Goal: Task Accomplishment & Management: Manage account settings

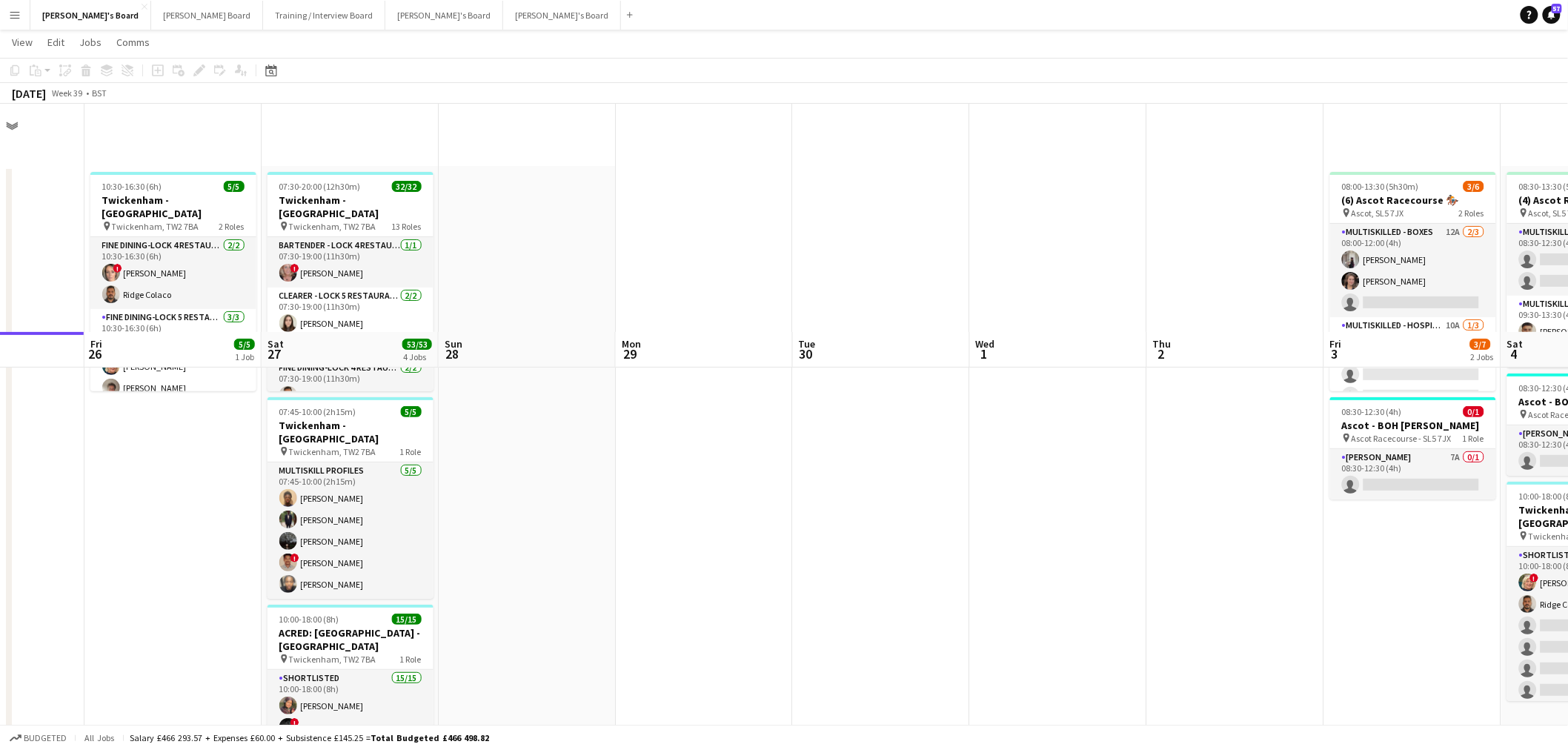
scroll to position [494, 0]
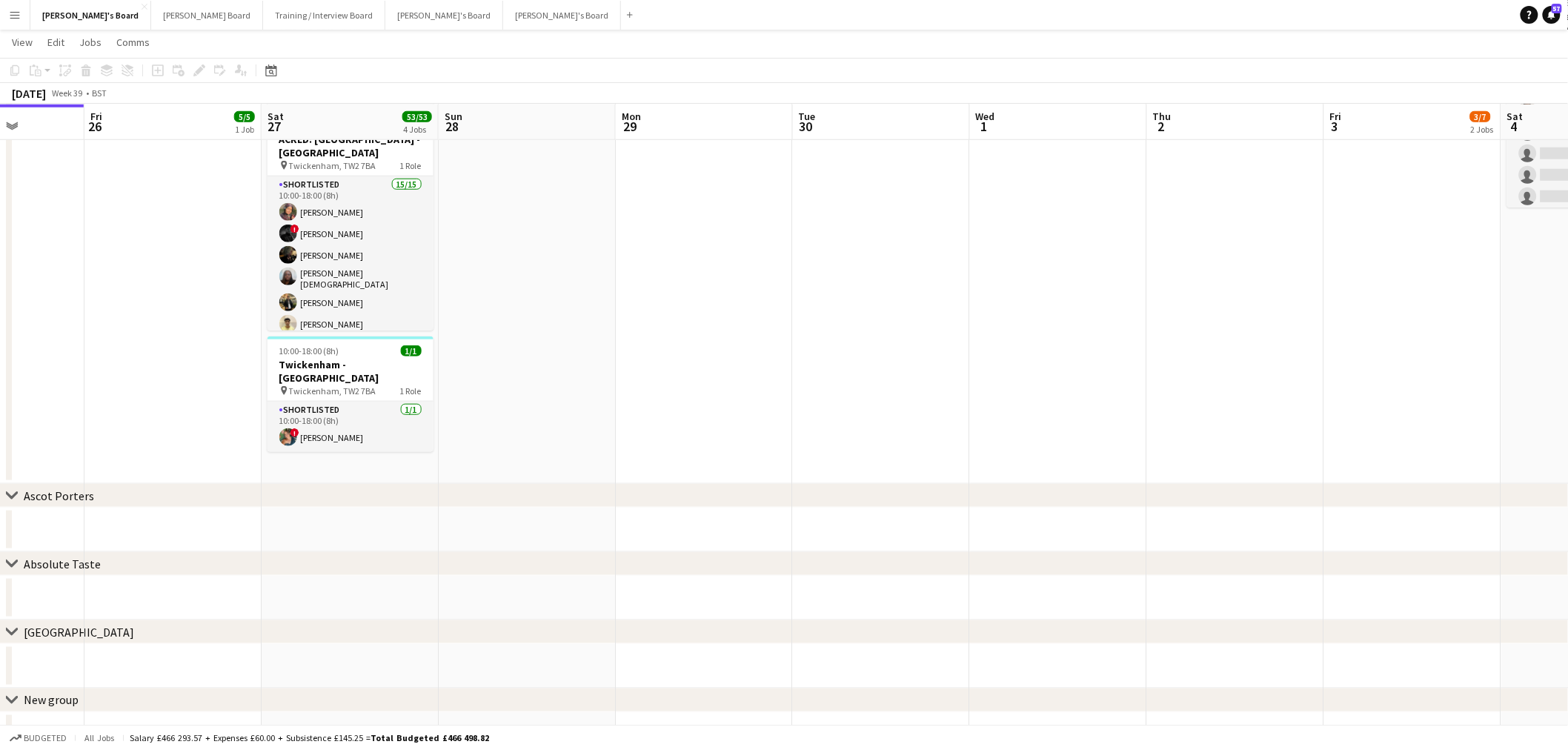
drag, startPoint x: 314, startPoint y: 231, endPoint x: 917, endPoint y: 519, distance: 668.2
click at [314, 231] on app-card-role "Shortlisted 15/15 10:00-18:00 (8h) [PERSON_NAME] ! [PERSON_NAME] [PERSON_NAME] …" at bounding box center [351, 354] width 166 height 356
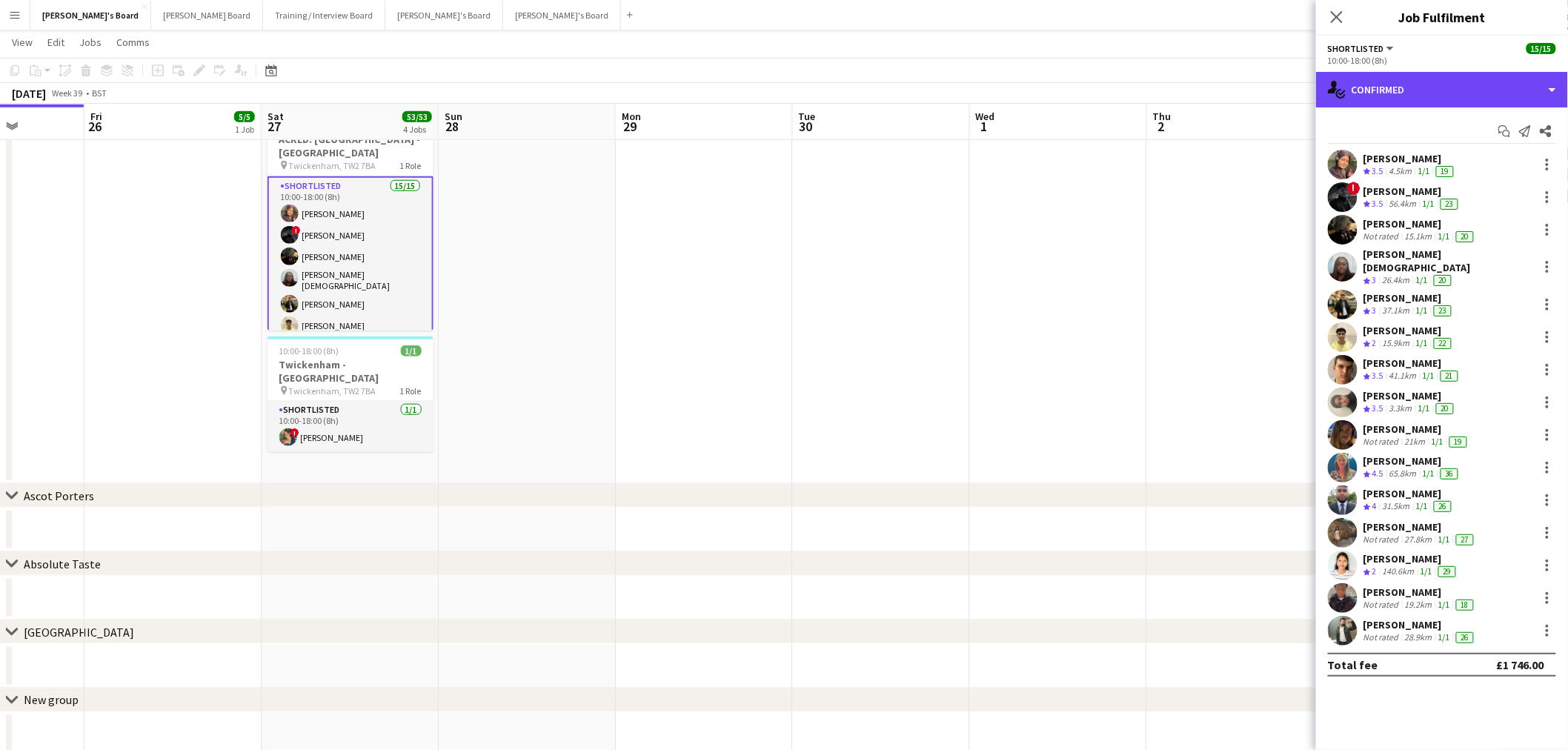
drag, startPoint x: 1403, startPoint y: 83, endPoint x: 1404, endPoint y: 113, distance: 30.0
click at [1404, 83] on div "single-neutral-actions-check-2 Confirmed" at bounding box center [1442, 89] width 252 height 35
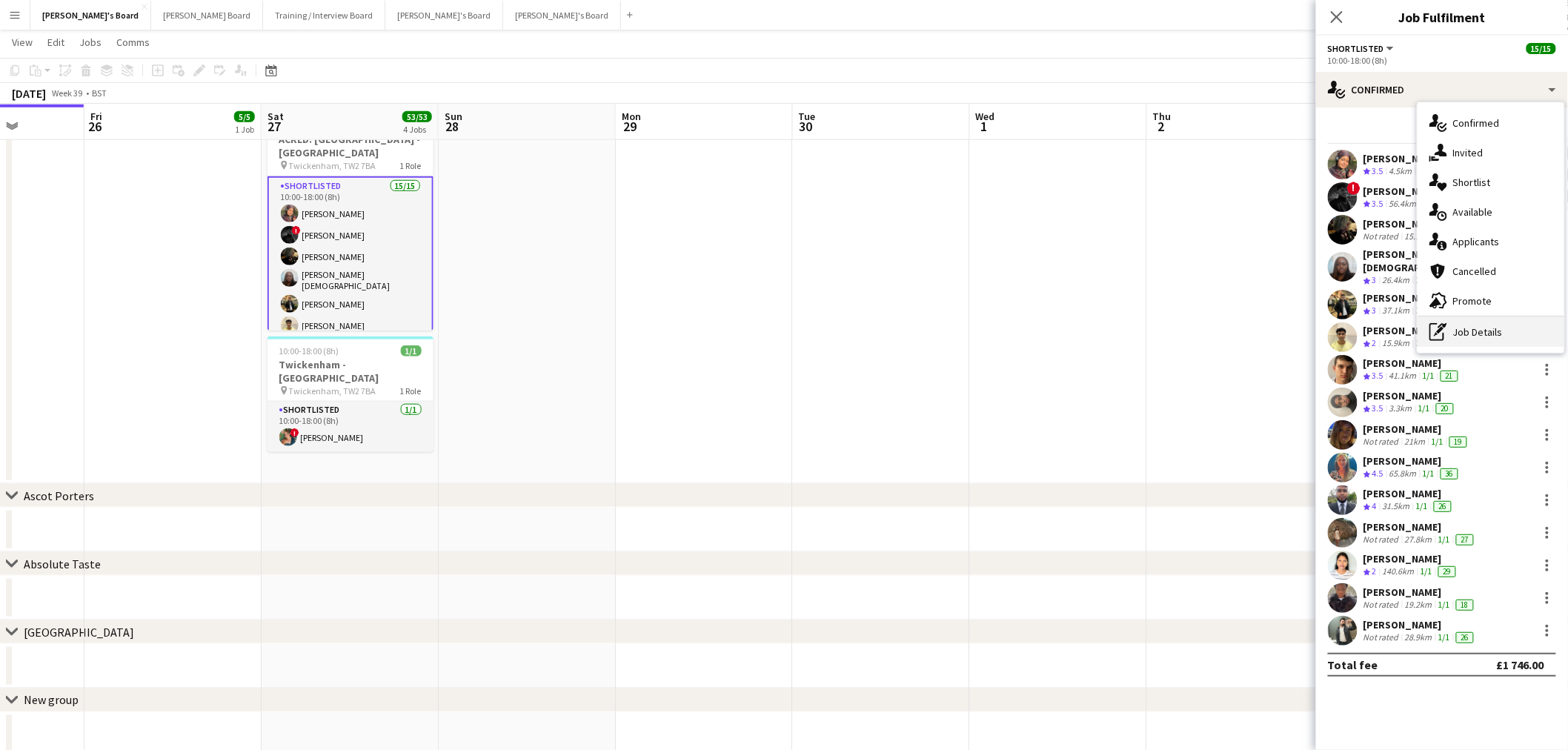
click at [1480, 345] on div "pen-write Job Details" at bounding box center [1491, 332] width 147 height 29
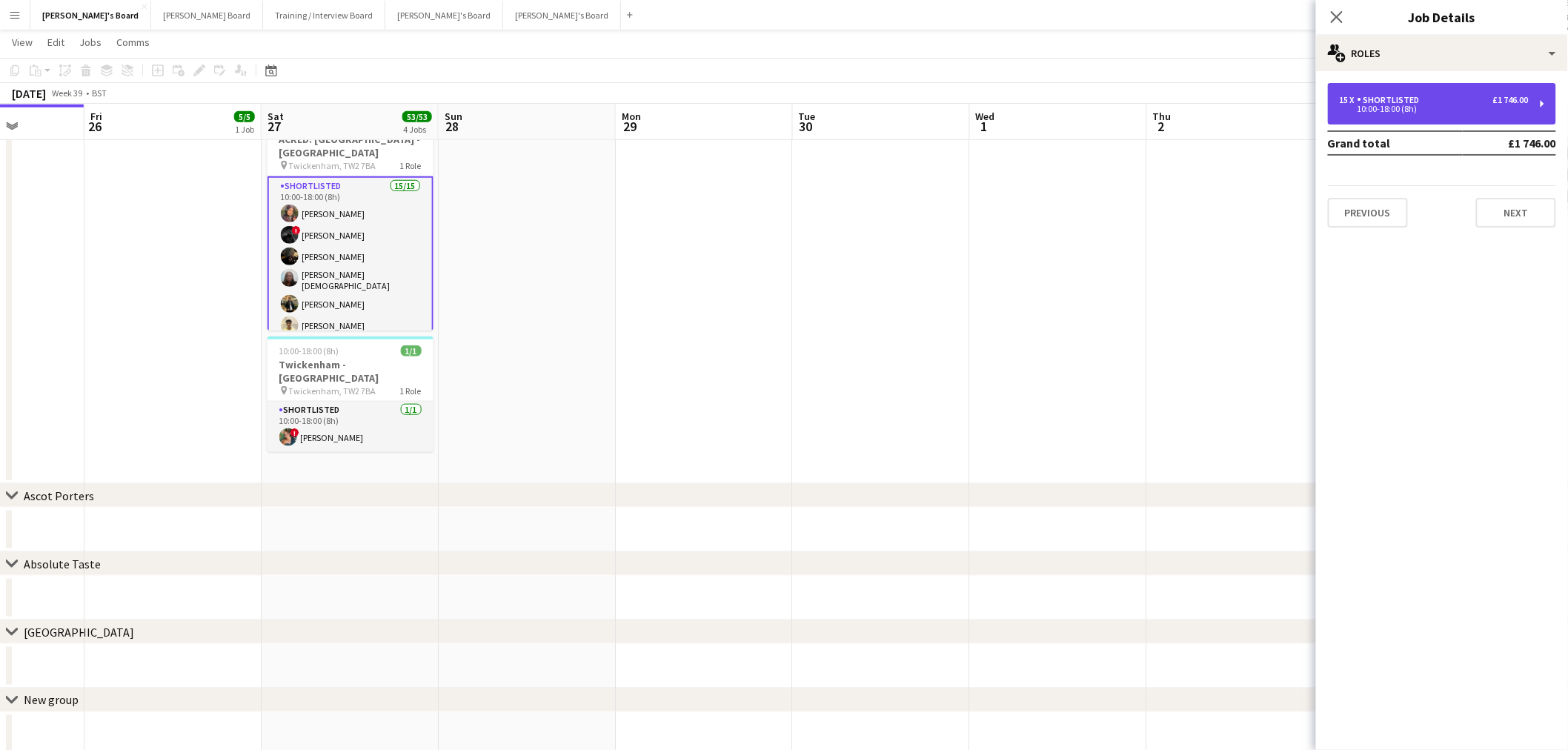
click at [1396, 109] on div "10:00-18:00 (8h)" at bounding box center [1434, 109] width 189 height 8
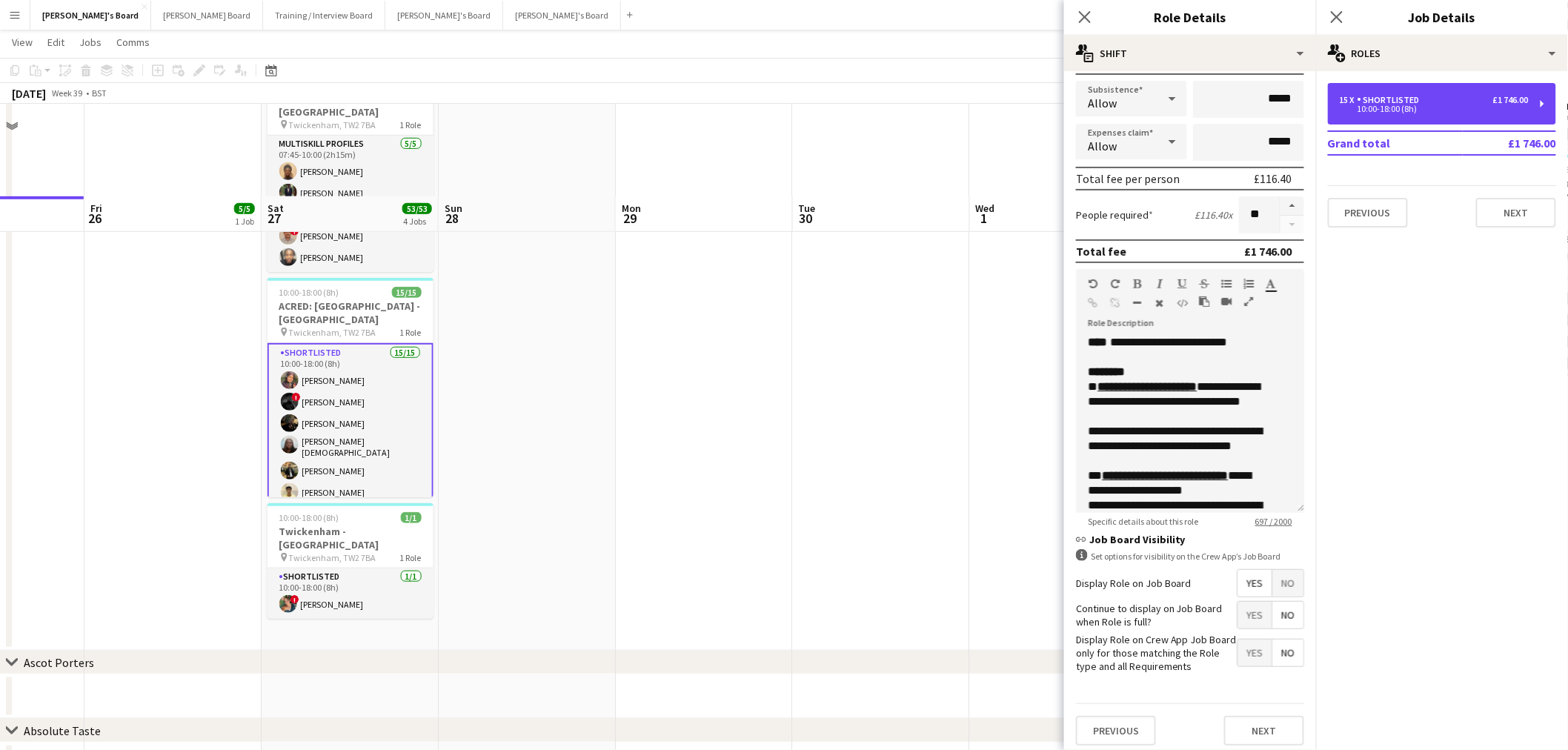
scroll to position [164, 0]
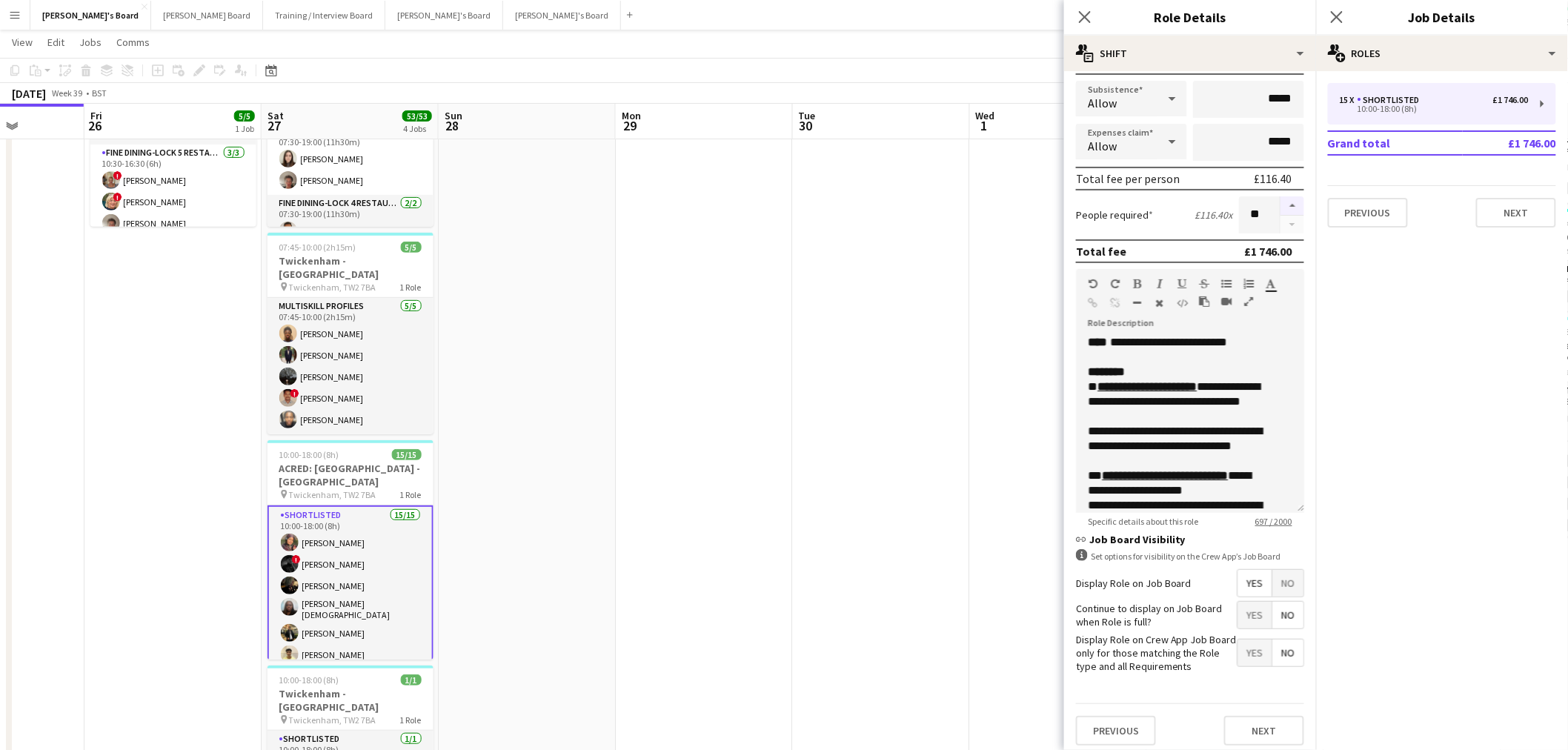
click at [1285, 198] on button "button" at bounding box center [1292, 207] width 23 height 20
type input "**"
click at [649, 456] on app-date-cell at bounding box center [704, 407] width 177 height 812
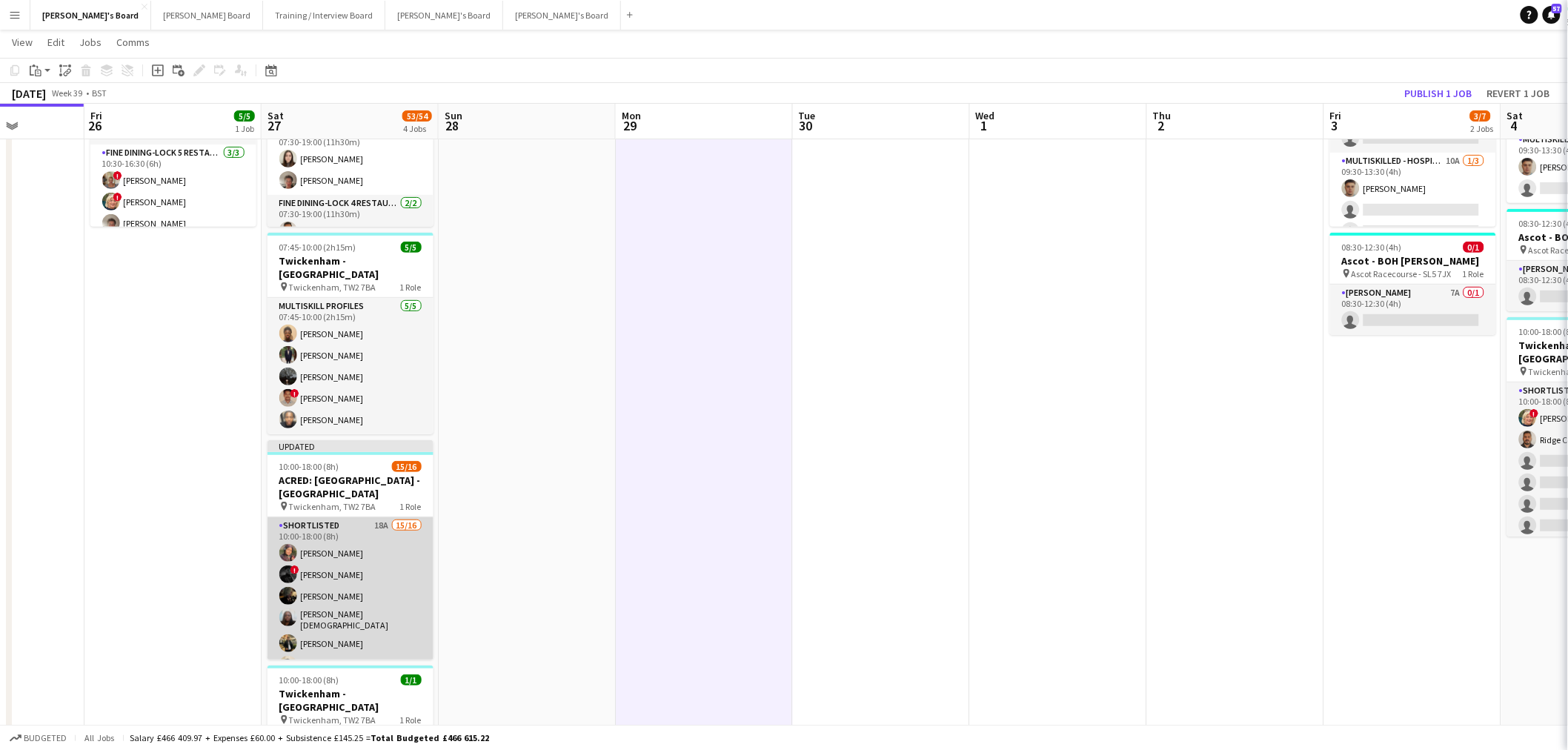
click at [373, 594] on app-card-role "Shortlisted 18A 15/16 10:00-18:00 (8h) [PERSON_NAME] ! [PERSON_NAME] [PERSON_NA…" at bounding box center [351, 706] width 166 height 377
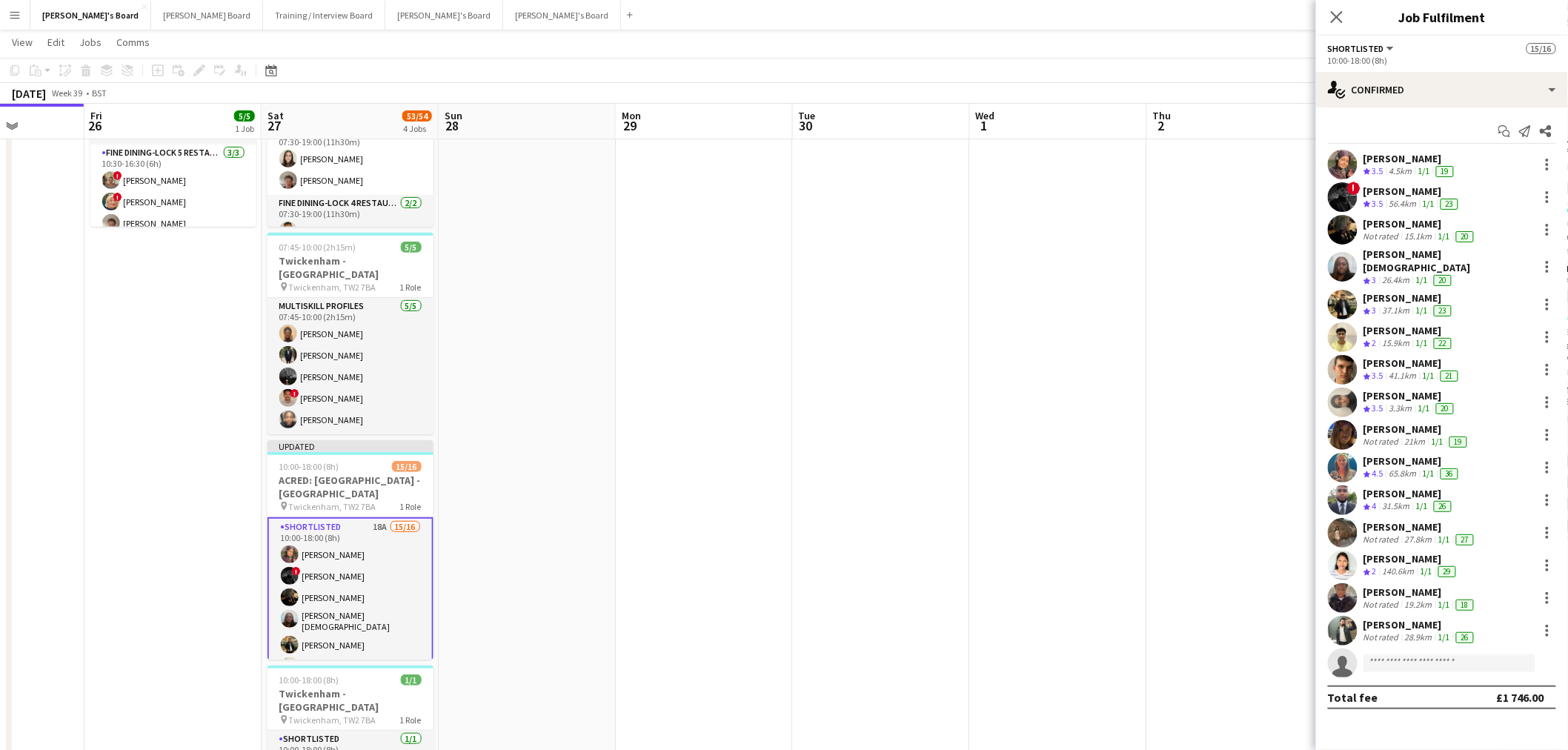
click at [1398, 668] on app-invite-slot "single-neutral-actions" at bounding box center [1442, 663] width 252 height 29
click at [1389, 660] on input at bounding box center [1450, 663] width 172 height 18
type input "*******"
click at [1462, 681] on span "[EMAIL_ADDRESS][DOMAIN_NAME]" at bounding box center [1450, 687] width 149 height 12
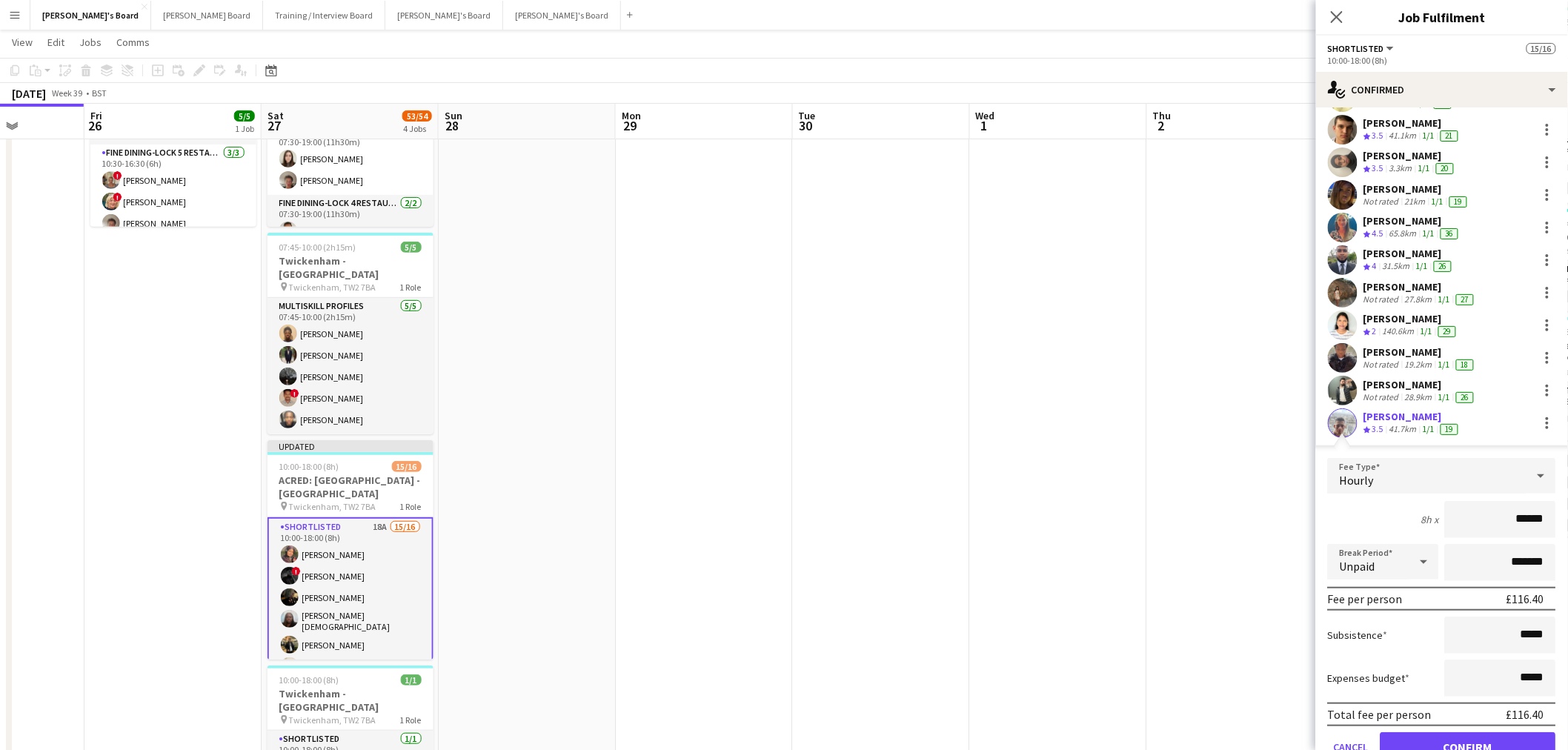
scroll to position [292, 0]
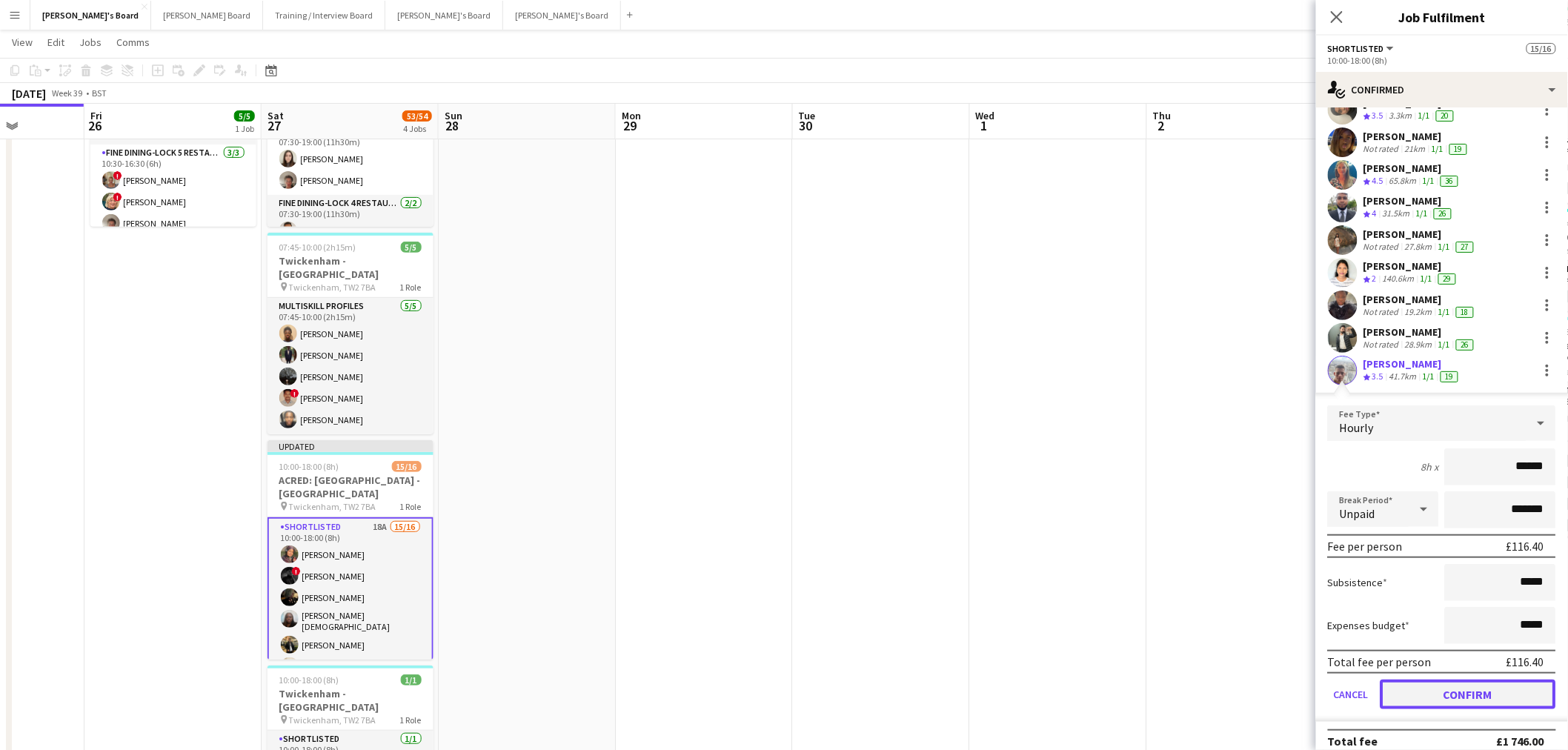
click at [1414, 687] on button "Confirm" at bounding box center [1468, 694] width 176 height 29
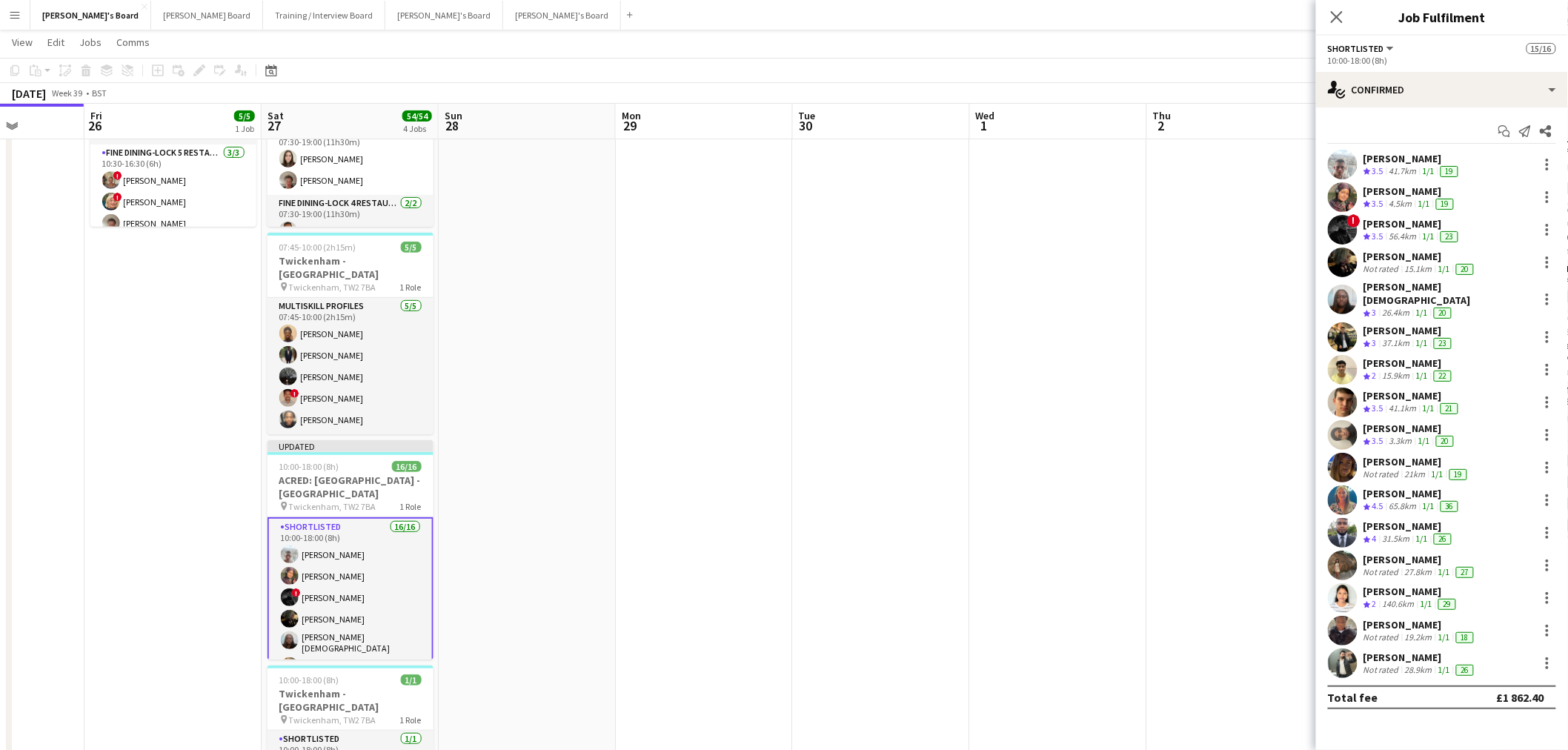
click at [1404, 146] on div "Start chat Send notification Share [PERSON_NAME] Crew rating 3.5 41.7km 1/1 19 …" at bounding box center [1442, 415] width 252 height 614
click at [1393, 157] on div "[PERSON_NAME]" at bounding box center [1413, 159] width 98 height 14
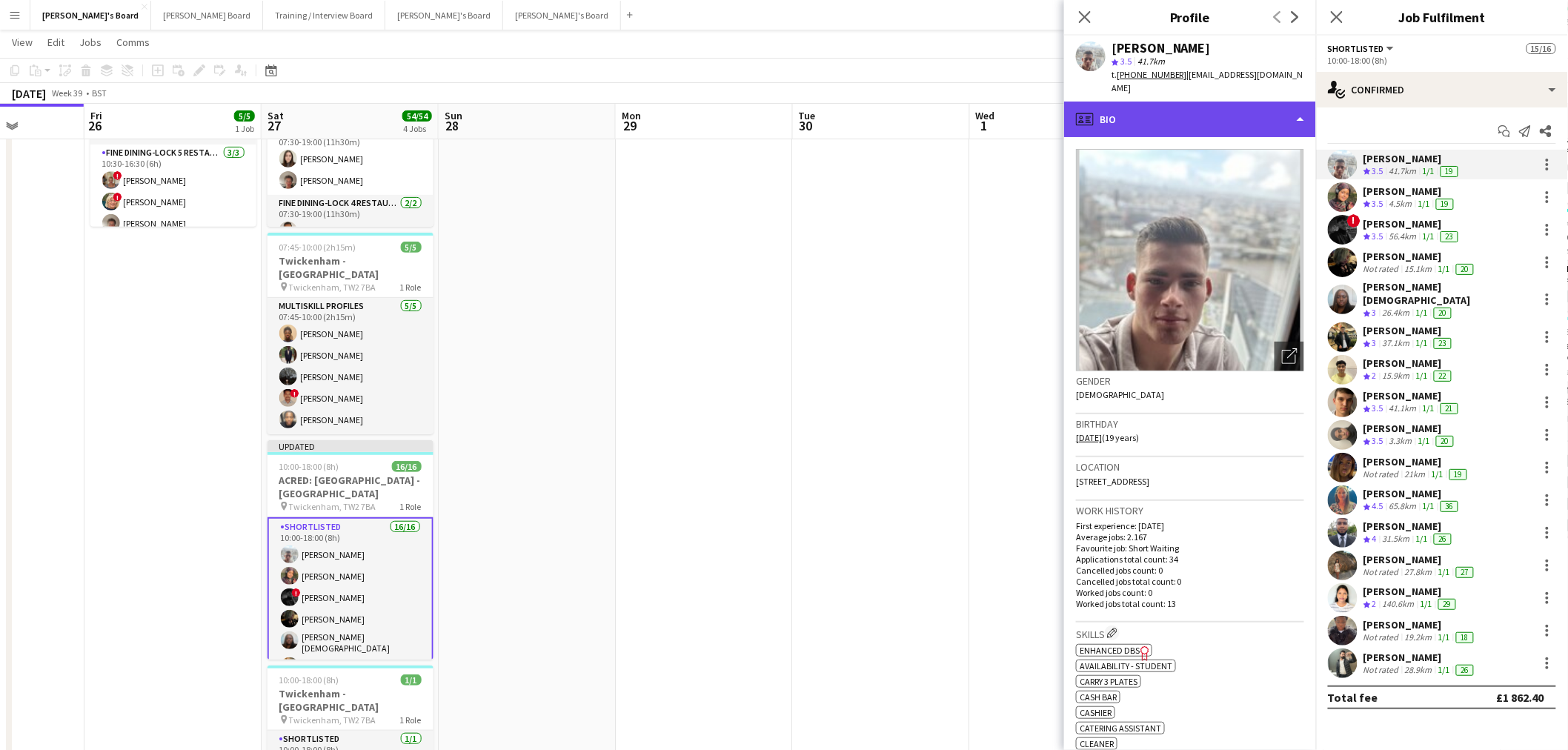
click at [1248, 102] on div "profile Bio" at bounding box center [1190, 119] width 252 height 35
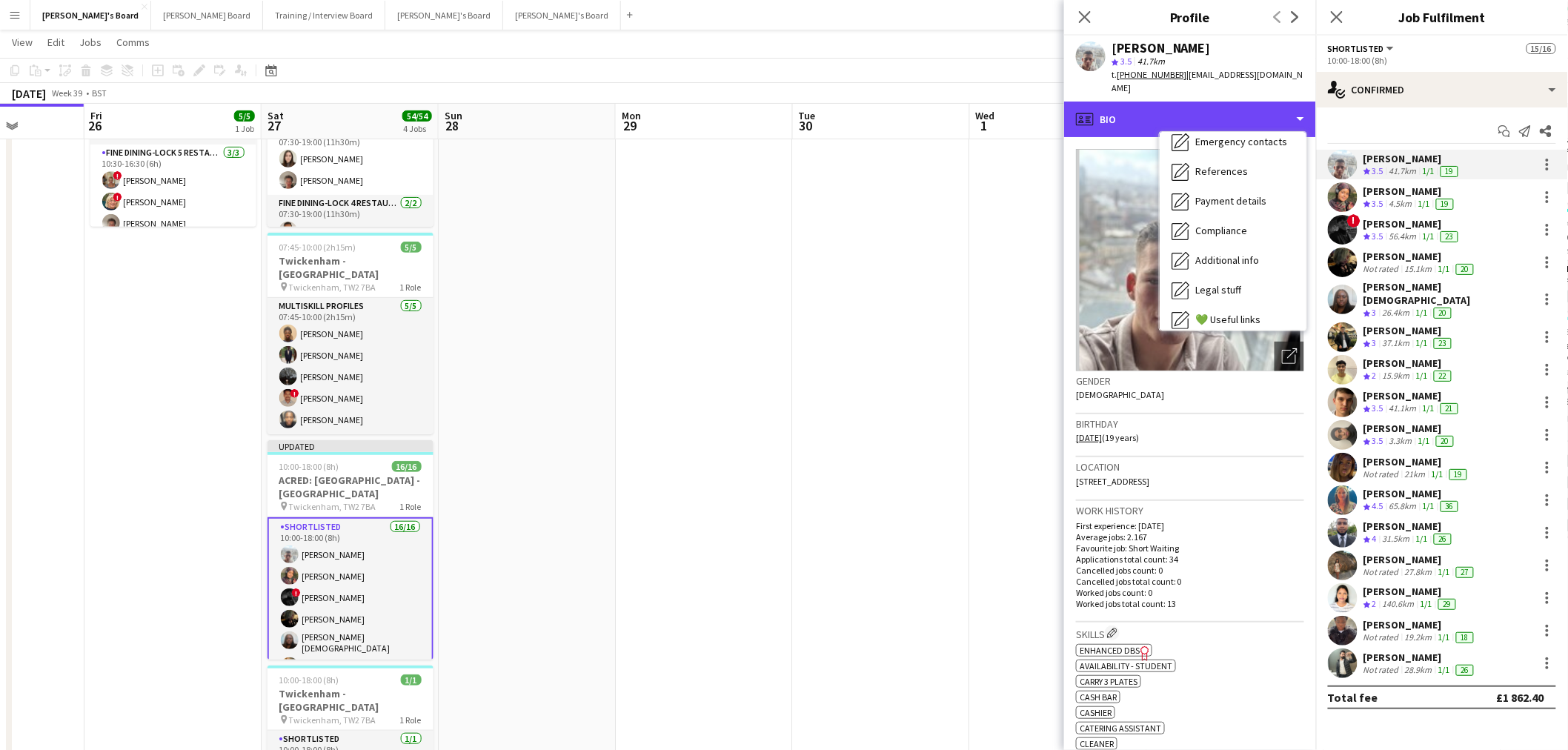
scroll to position [227, 0]
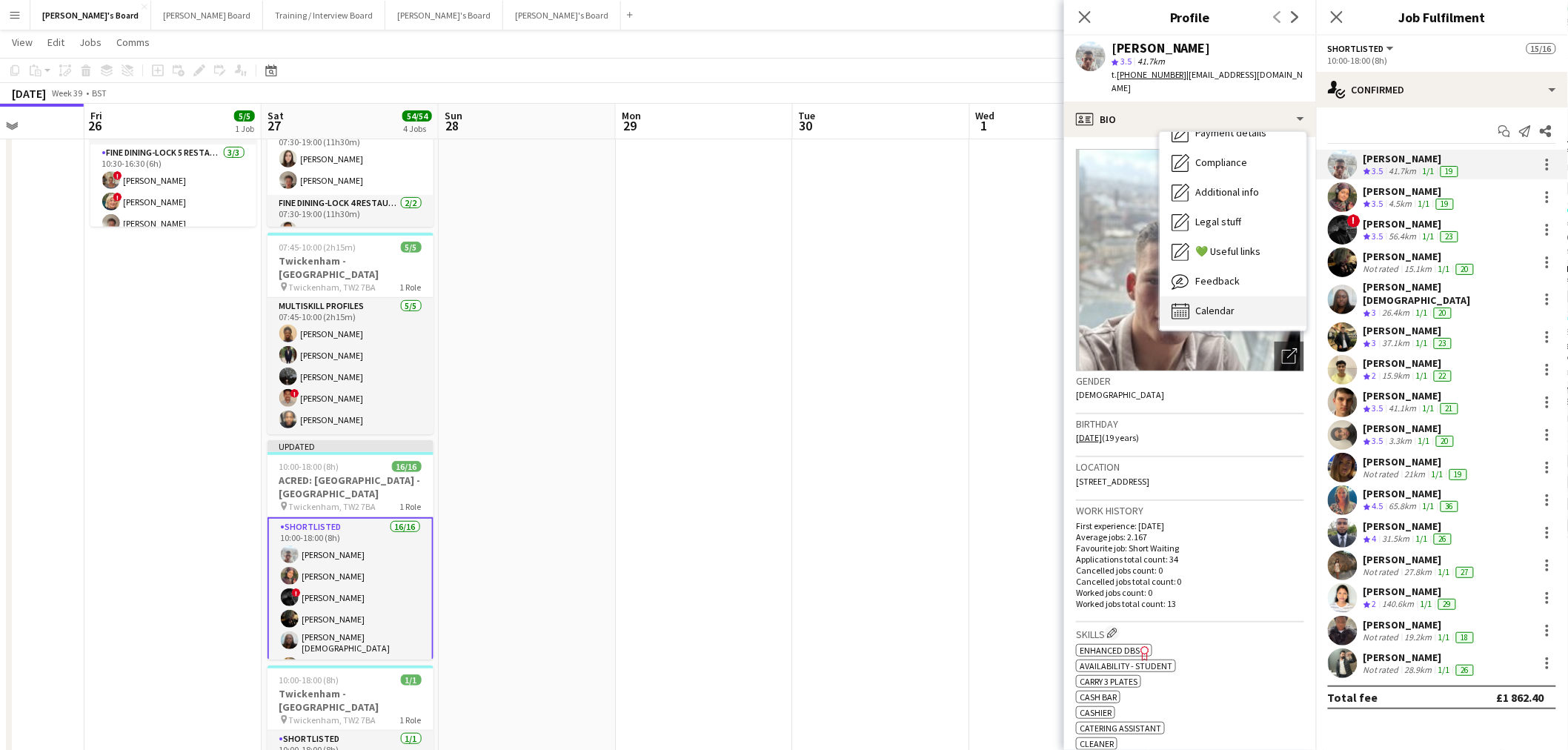
click at [1223, 304] on span "Calendar" at bounding box center [1215, 311] width 39 height 14
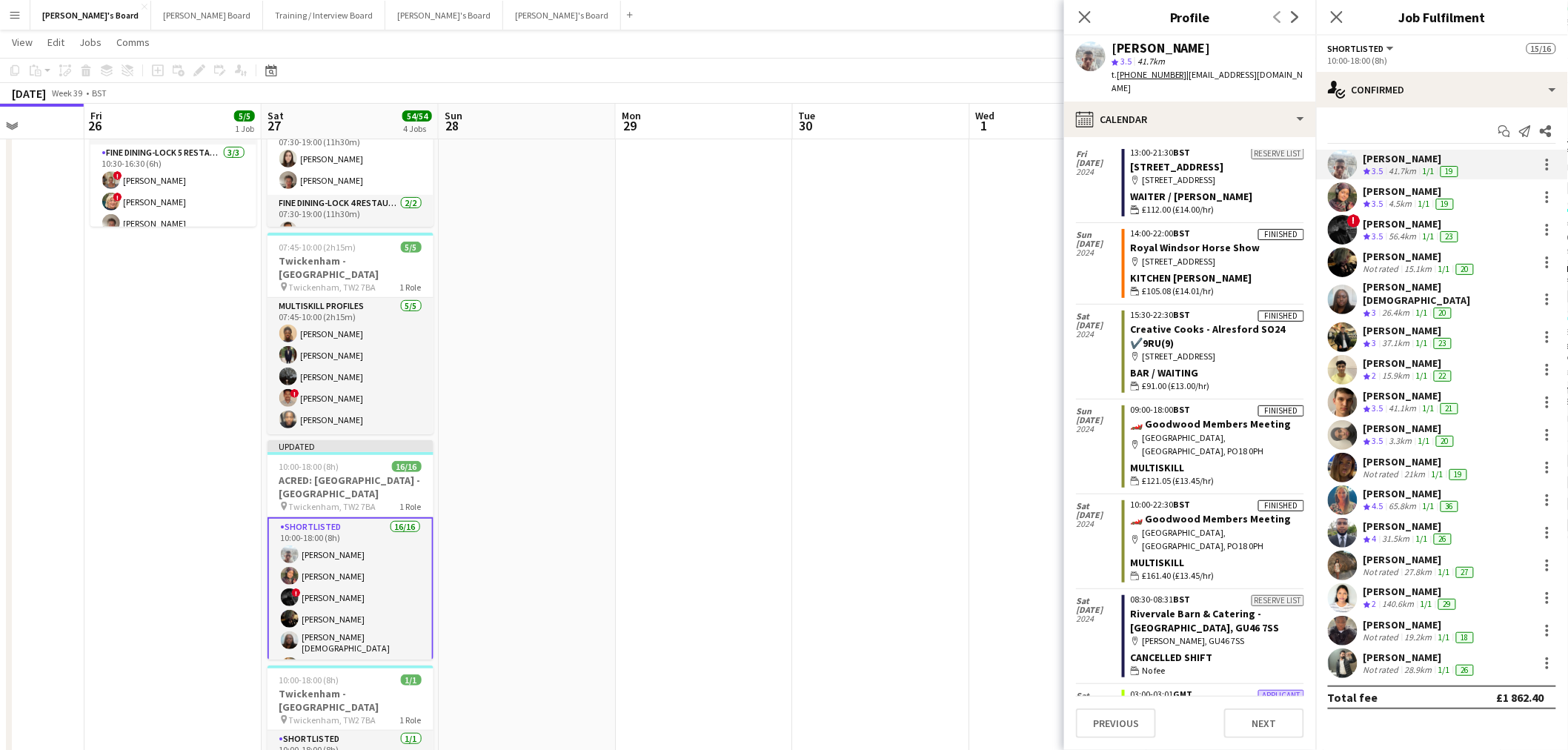
scroll to position [98, 0]
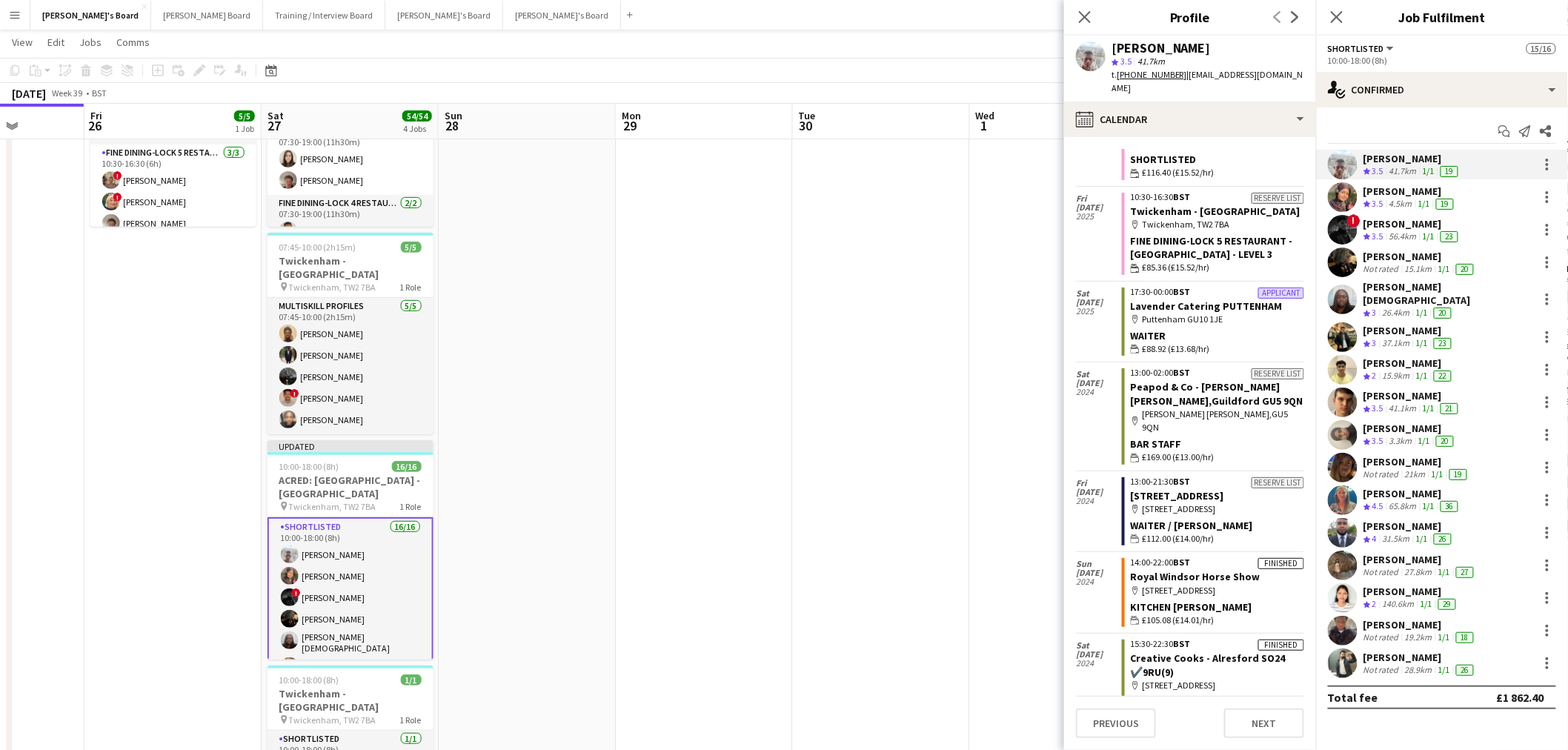
drag, startPoint x: 1168, startPoint y: 569, endPoint x: 1101, endPoint y: 566, distance: 67.1
click at [1095, 568] on div "[DATE] Finished 14:00-22:00 BST Royal Windsor Horse Show map-marker [STREET_ADD…" at bounding box center [1190, 592] width 228 height 81
click at [1205, 584] on div "map-marker [STREET_ADDRESS]" at bounding box center [1217, 591] width 173 height 14
click at [539, 356] on app-date-cell at bounding box center [527, 407] width 177 height 812
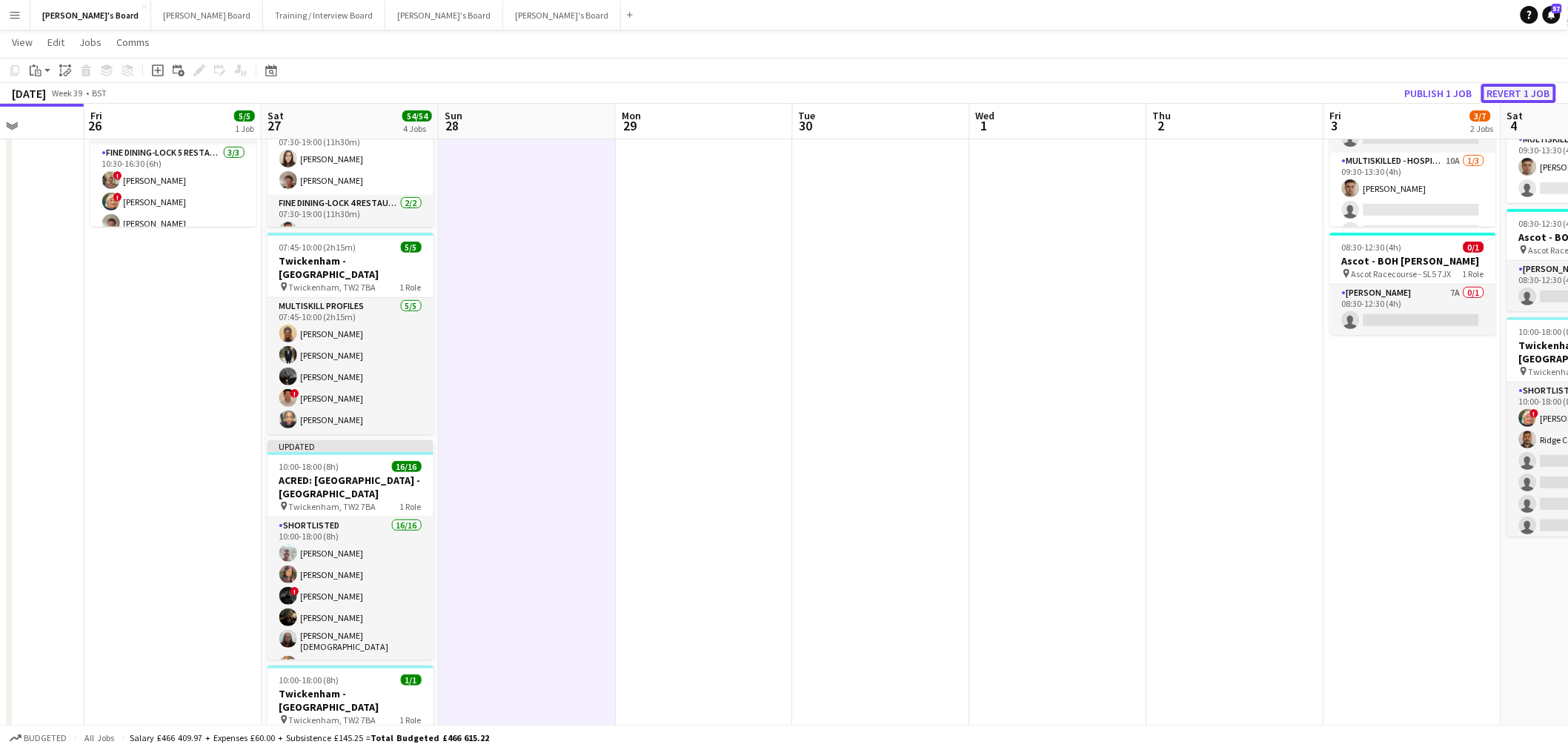
click at [1509, 93] on button "Revert 1 job" at bounding box center [1518, 93] width 75 height 20
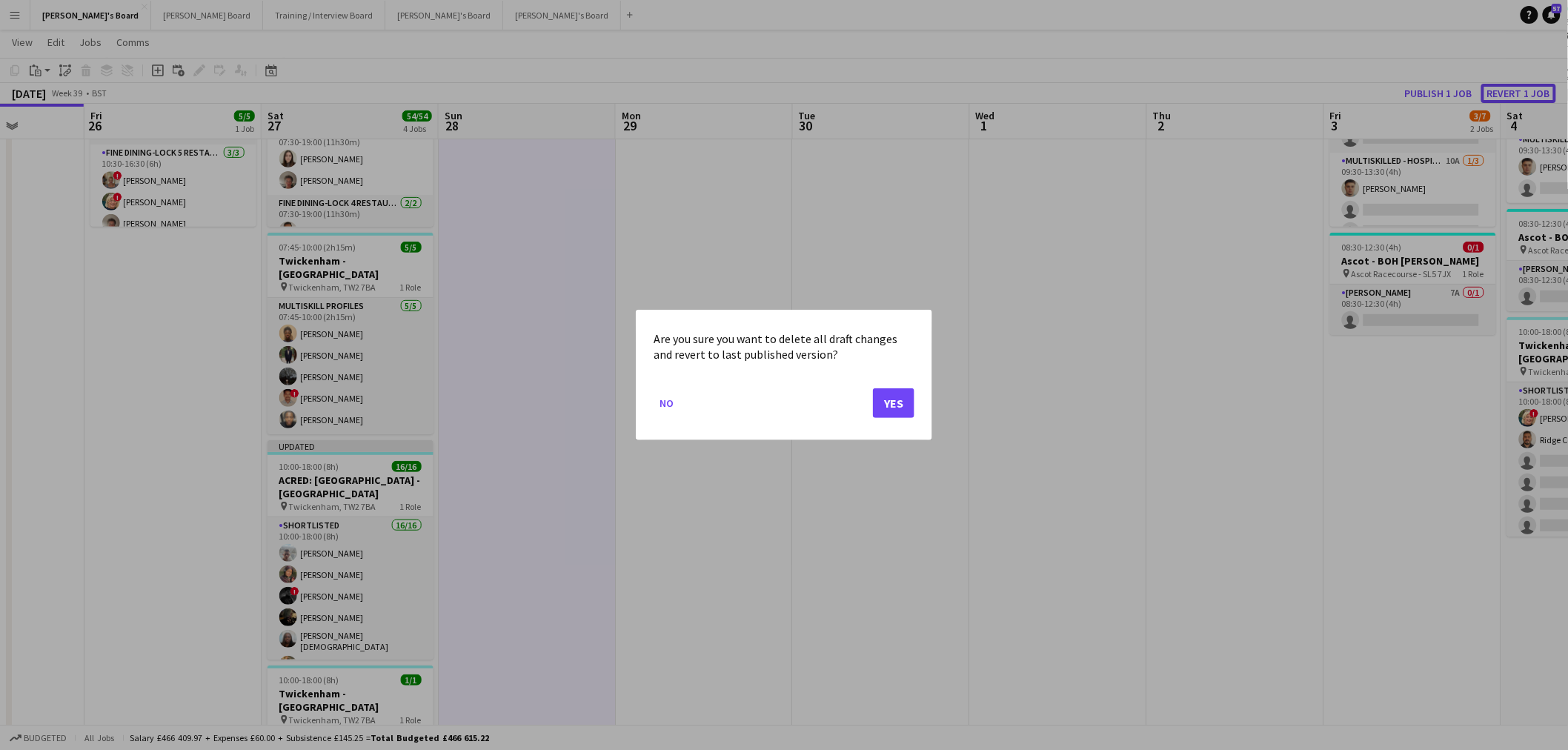
scroll to position [0, 0]
click at [901, 403] on button "Yes" at bounding box center [893, 403] width 41 height 29
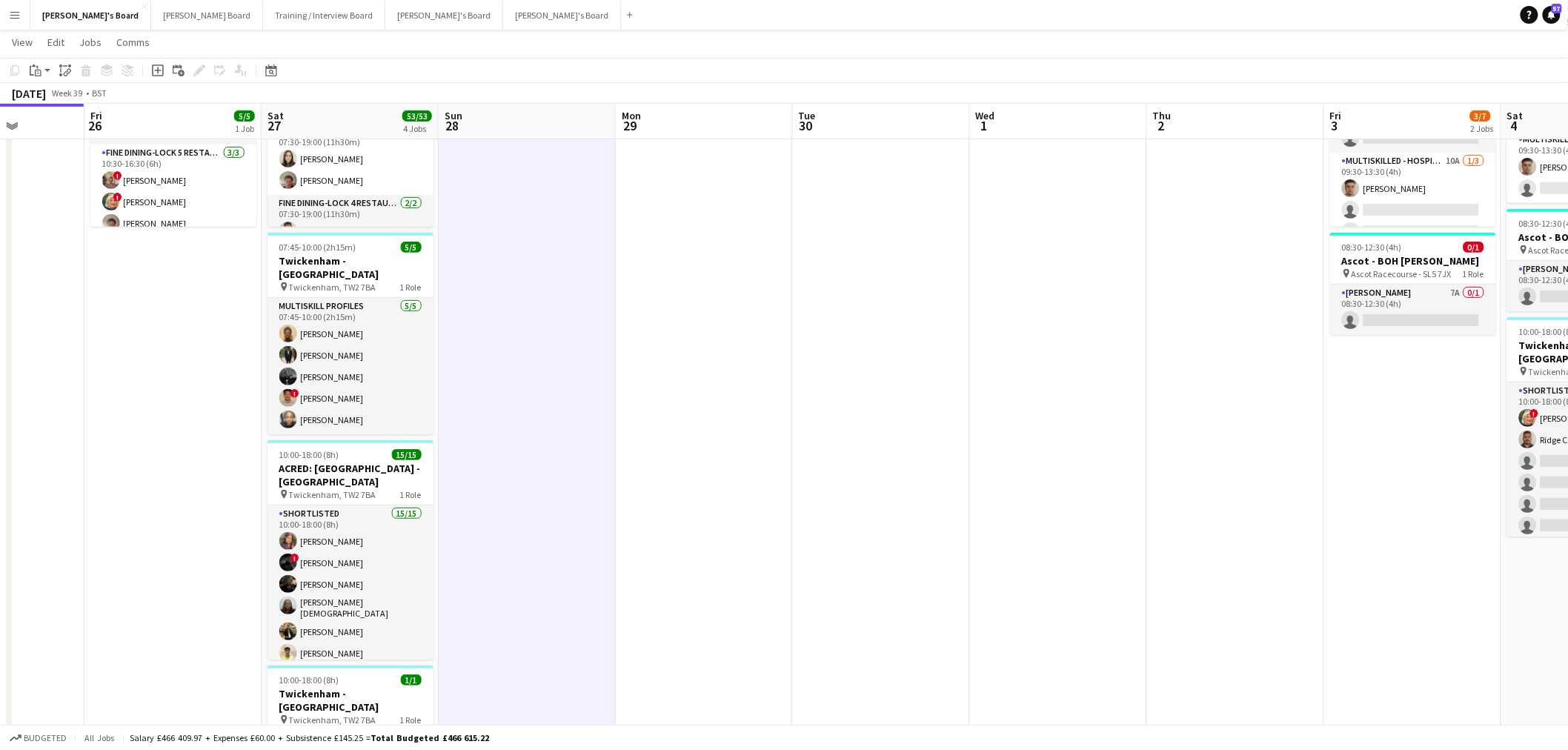
scroll to position [0, 337]
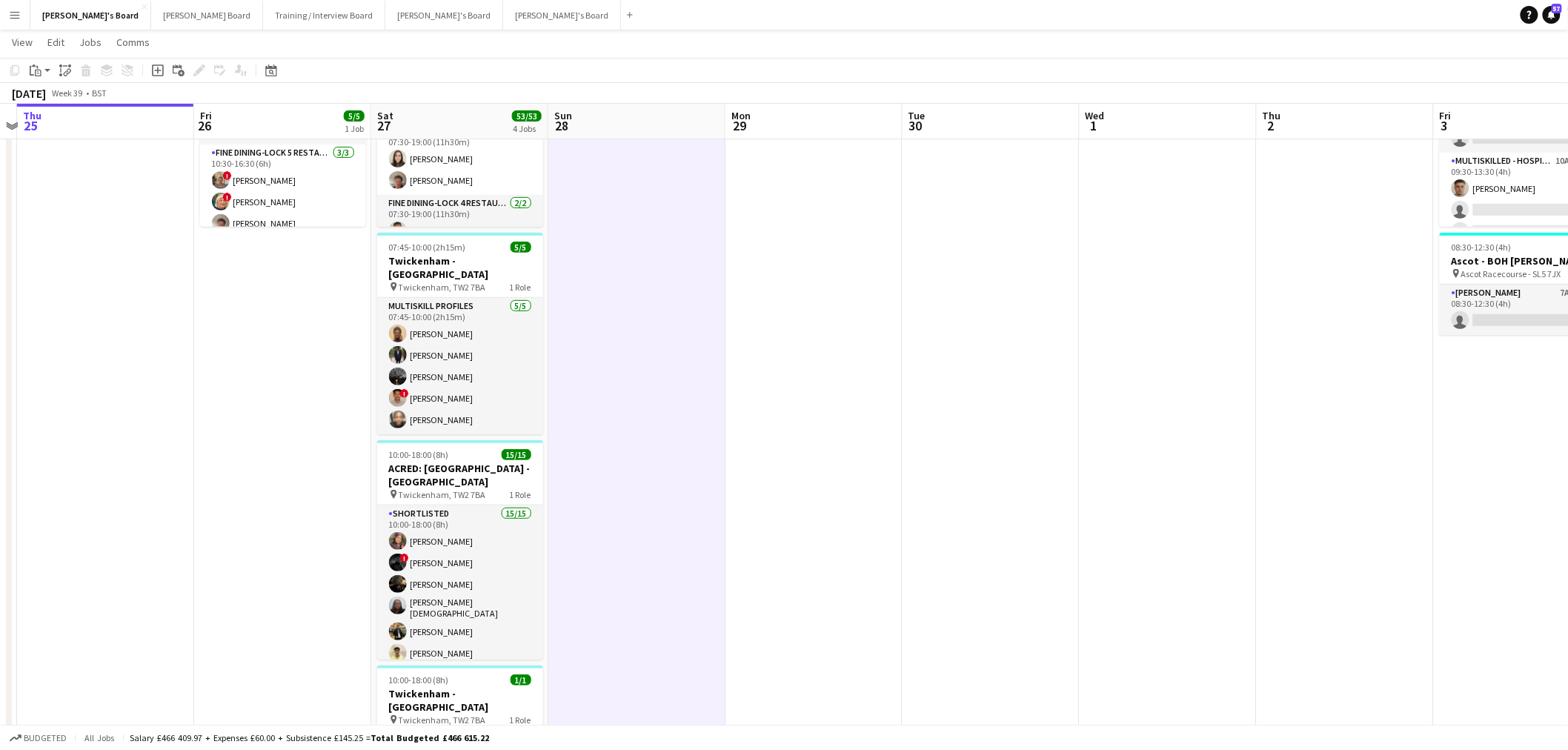
drag, startPoint x: 648, startPoint y: 494, endPoint x: 758, endPoint y: 492, distance: 110.0
click at [758, 492] on app-calendar-viewport "Tue 23 6/6 1 Job Wed 24 Thu 25 Fri 26 5/5 1 Job Sat 27 53/53 4 Jobs Sun 28 Mon …" at bounding box center [784, 591] width 1568 height 1397
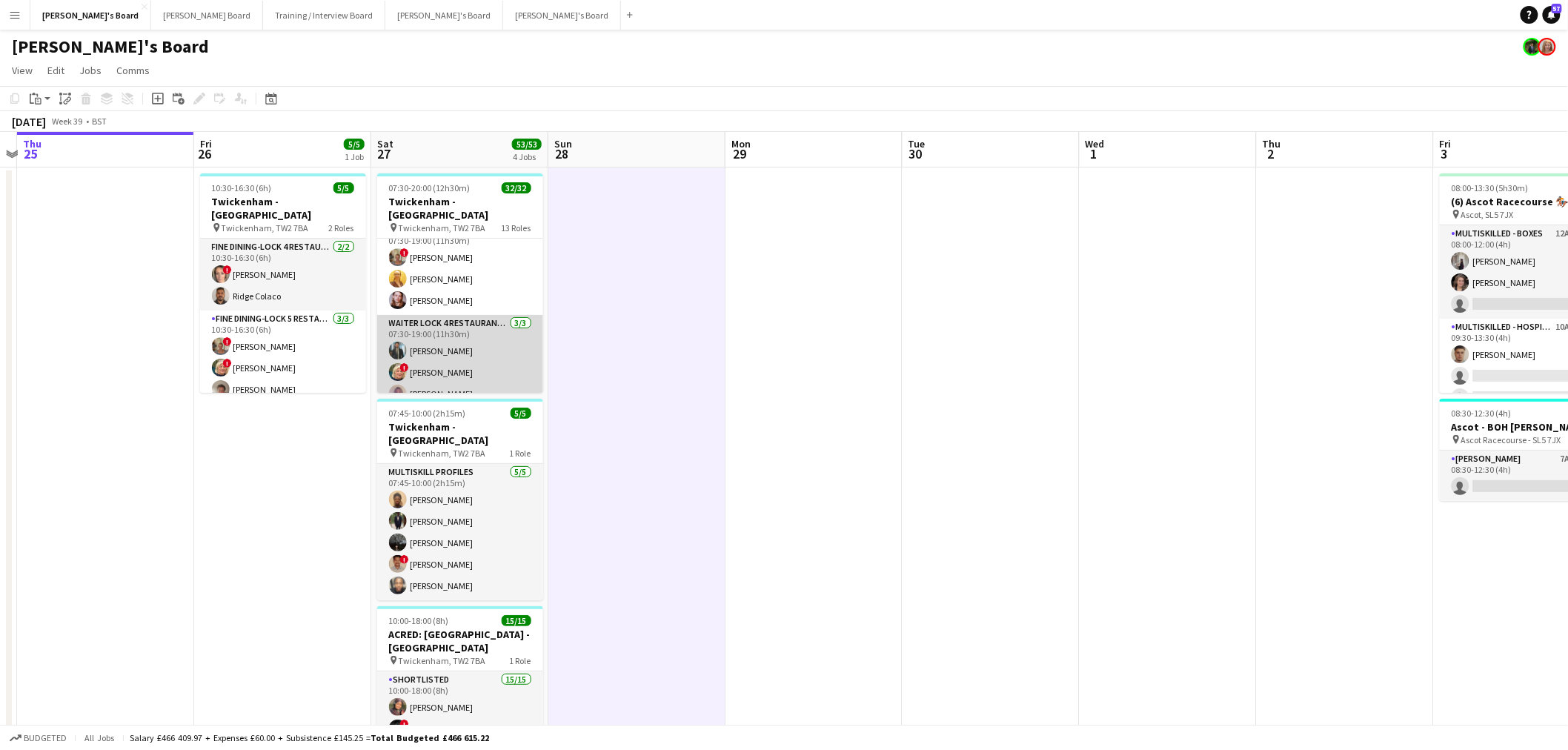
scroll to position [329, 0]
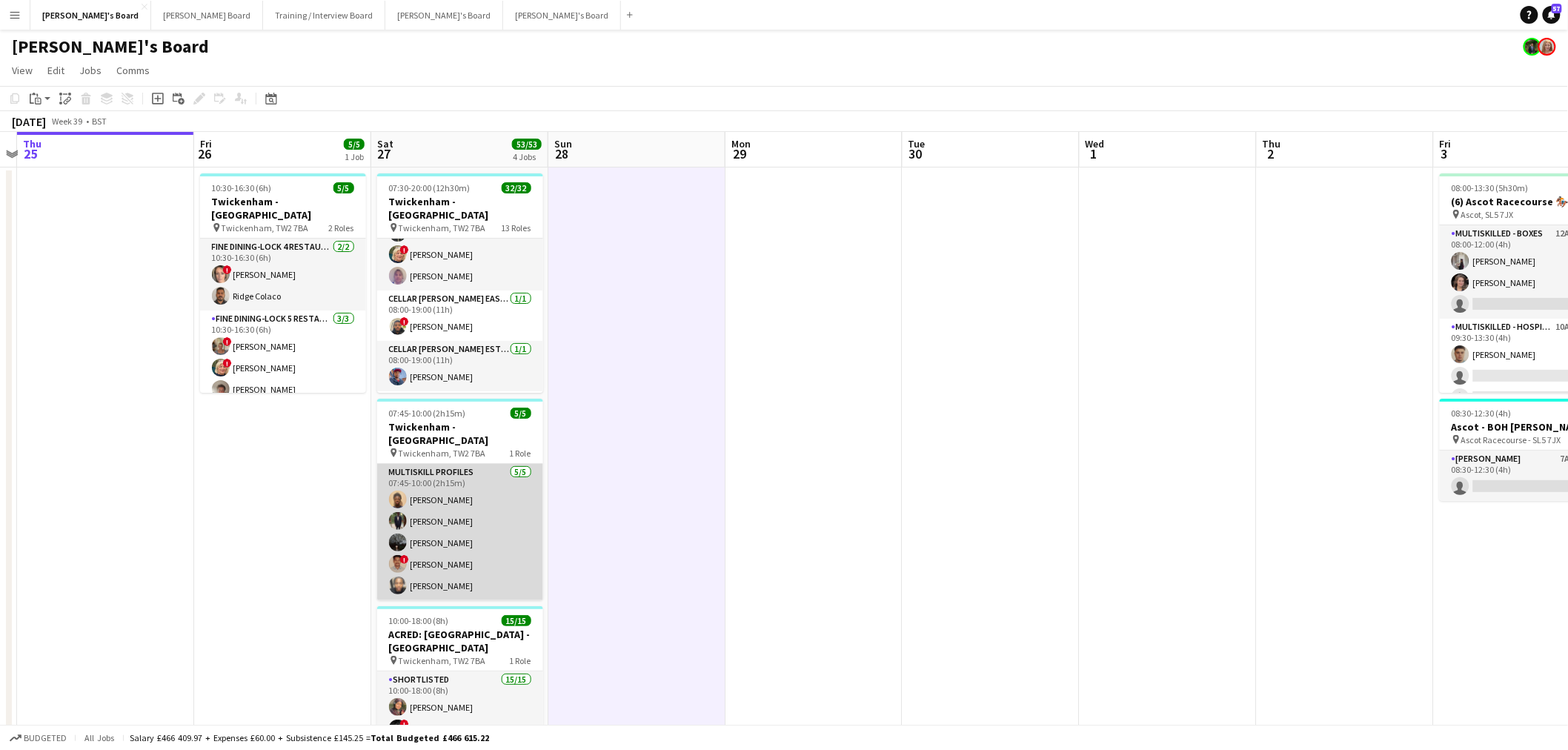
click at [454, 470] on app-card-role "MULTISKILL PROFILES [DATE] 07:45-10:00 (2h15m) [PERSON_NAME] [PERSON_NAME] Ndja…" at bounding box center [460, 531] width 166 height 136
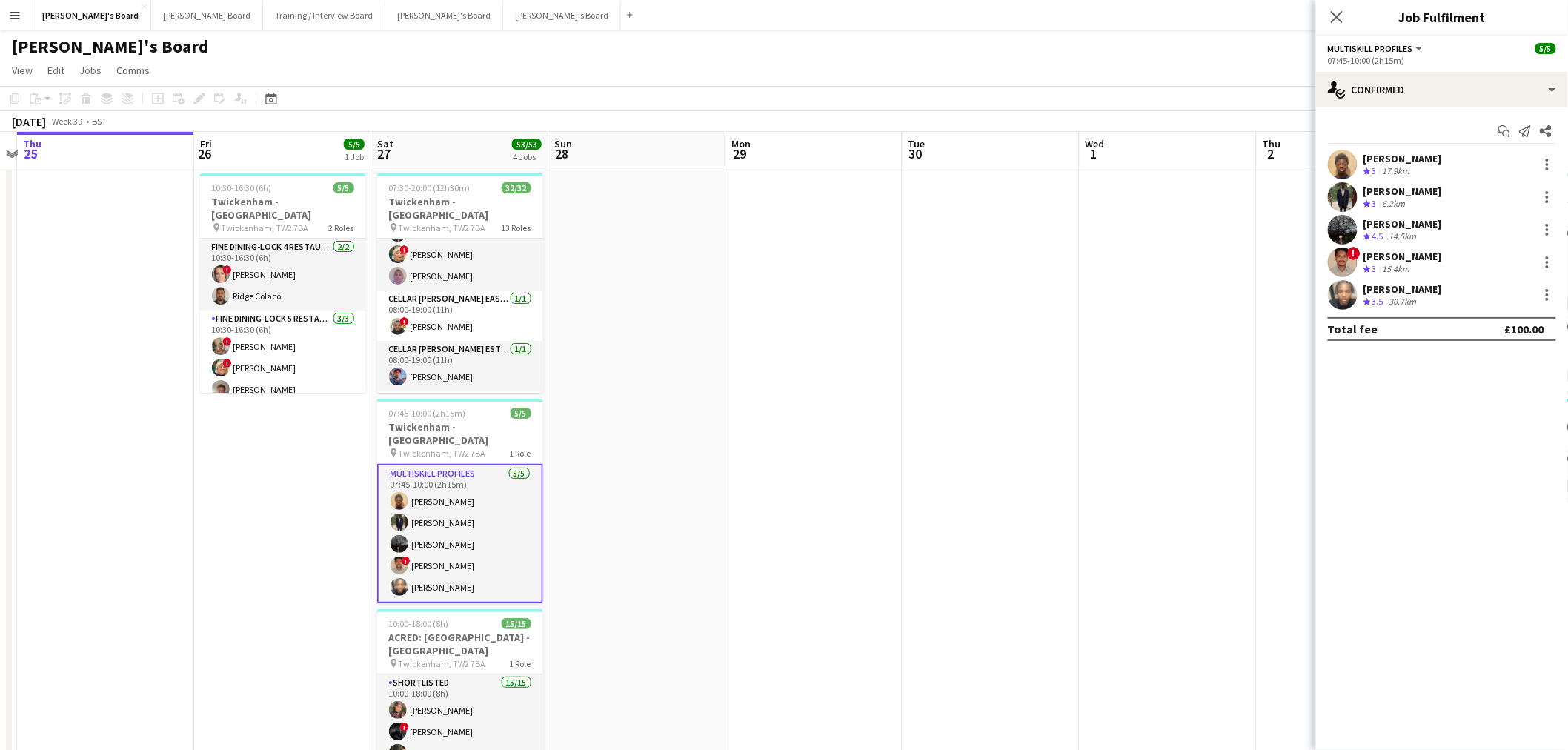
click at [598, 475] on app-date-cell at bounding box center [637, 573] width 177 height 812
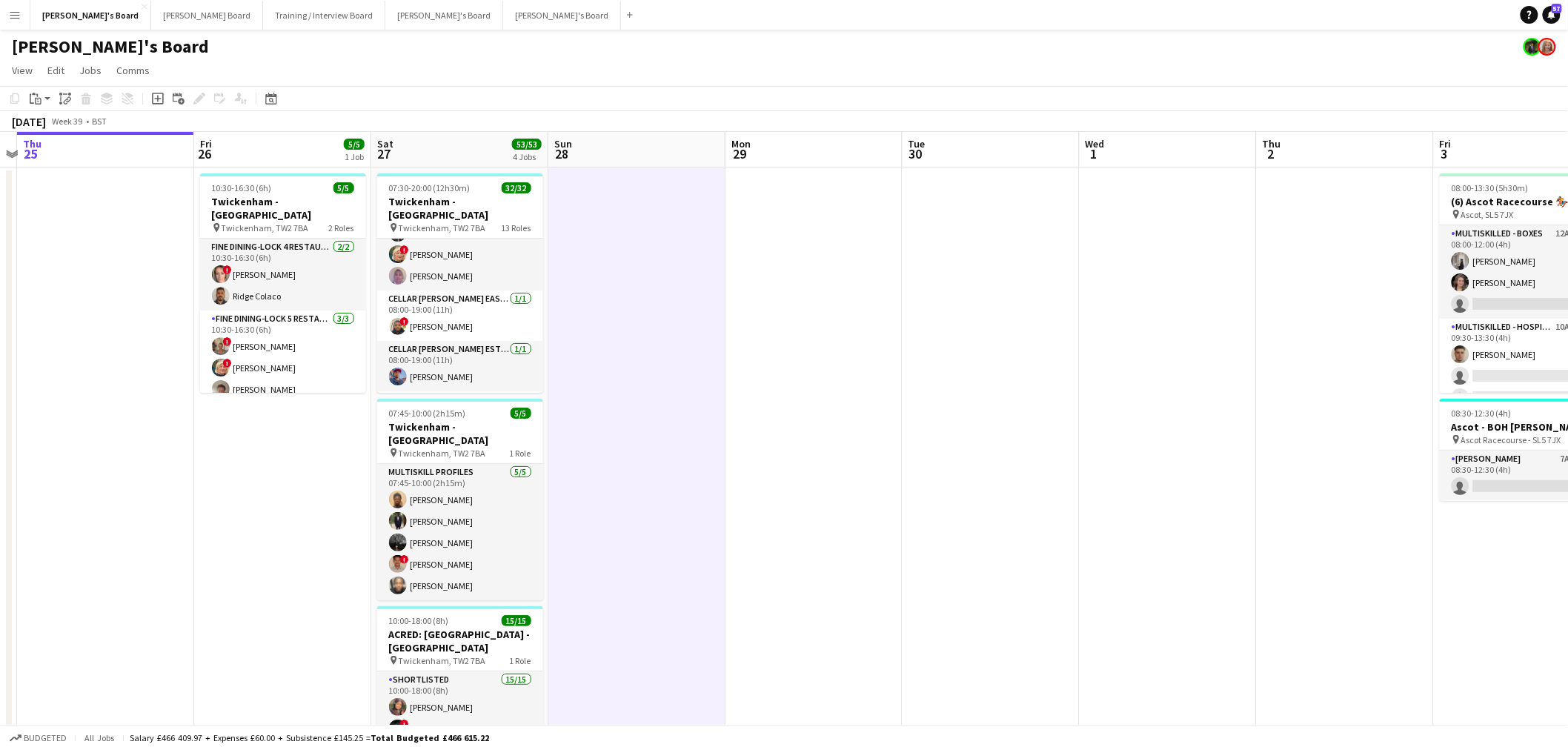
click at [598, 475] on app-date-cell at bounding box center [637, 573] width 177 height 812
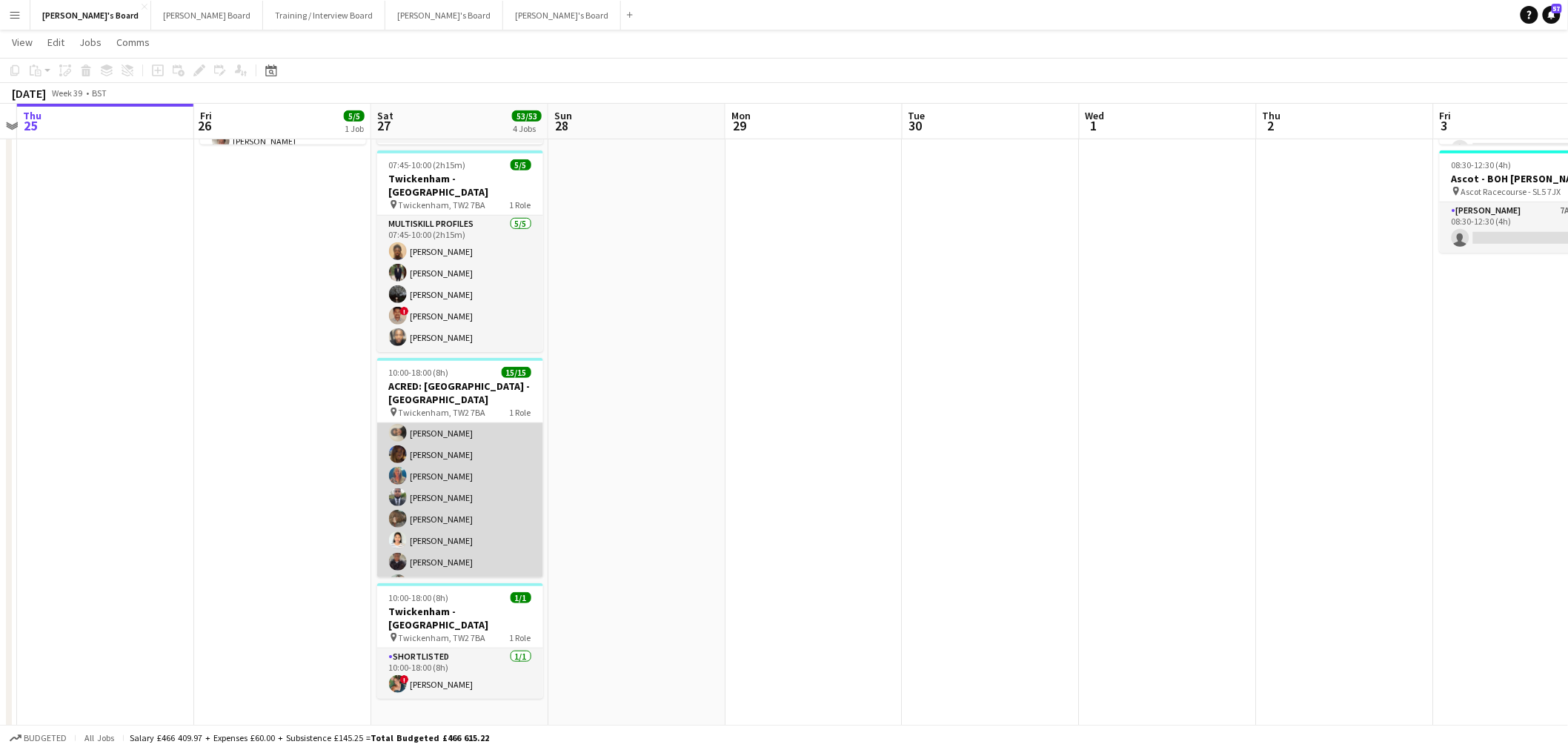
scroll to position [197, 0]
